Goal: Information Seeking & Learning: Find specific fact

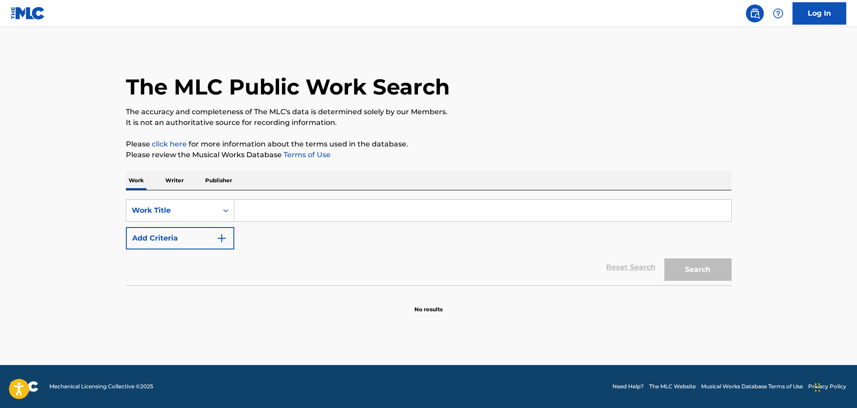
click at [263, 214] on input "Search Form" at bounding box center [482, 210] width 497 height 21
paste input "Electro Fun Trumpet"
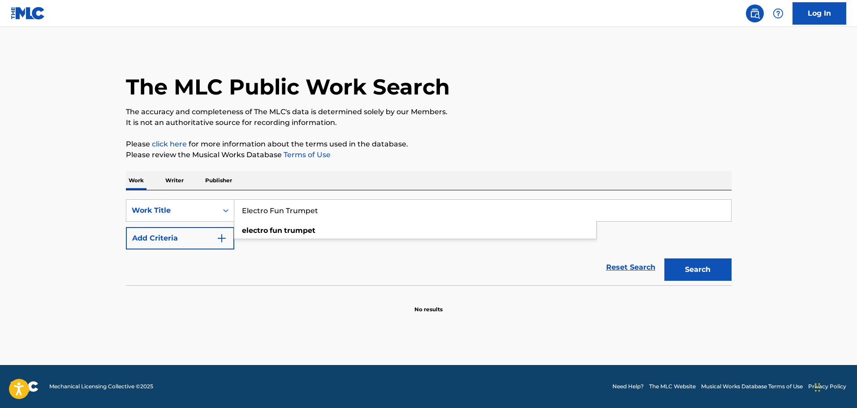
type input "Electro Fun Trumpet"
click at [219, 235] on img "Search Form" at bounding box center [221, 238] width 11 height 11
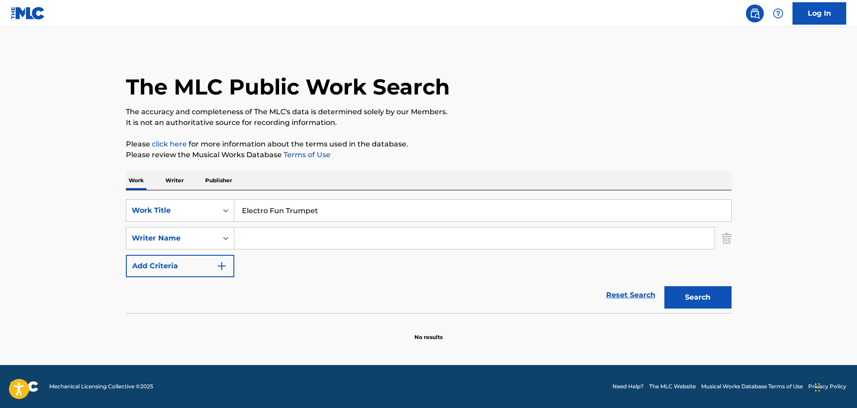
click at [279, 243] on input "Search Form" at bounding box center [474, 238] width 480 height 21
paste input "Lihvars [PERSON_NAME]"
type input "Lihvars [PERSON_NAME]"
click at [664, 286] on button "Search" at bounding box center [697, 297] width 67 height 22
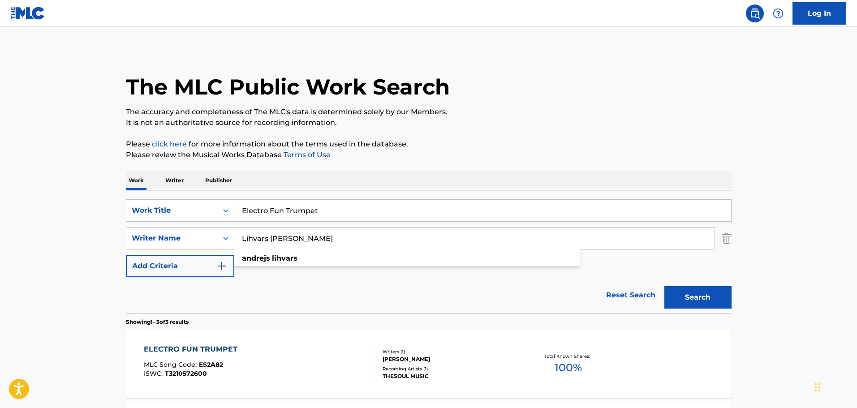
scroll to position [90, 0]
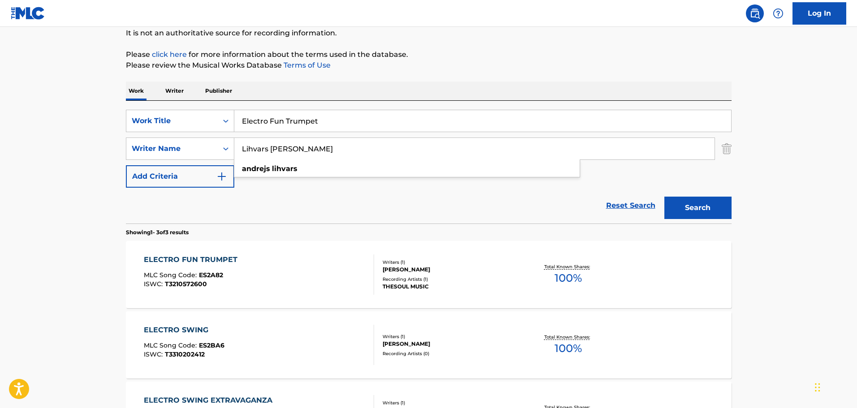
click at [314, 278] on div "ELECTRO FUN TRUMPET MLC Song Code : ES2A82 ISWC : T3210572600" at bounding box center [259, 274] width 230 height 40
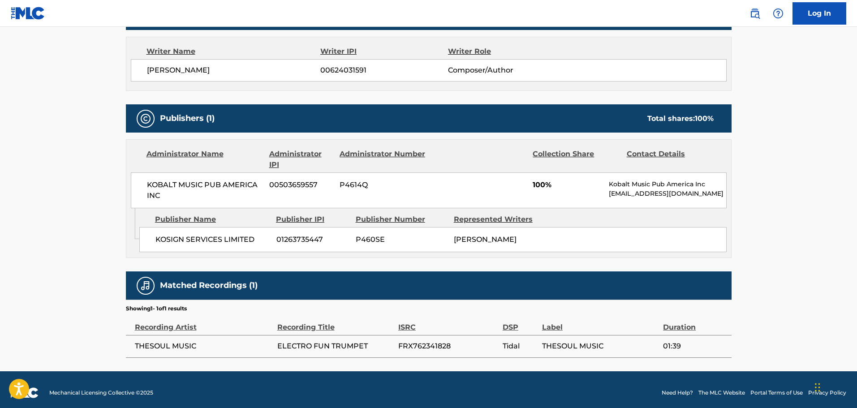
scroll to position [179, 0]
